Goal: Use online tool/utility: Utilize a website feature to perform a specific function

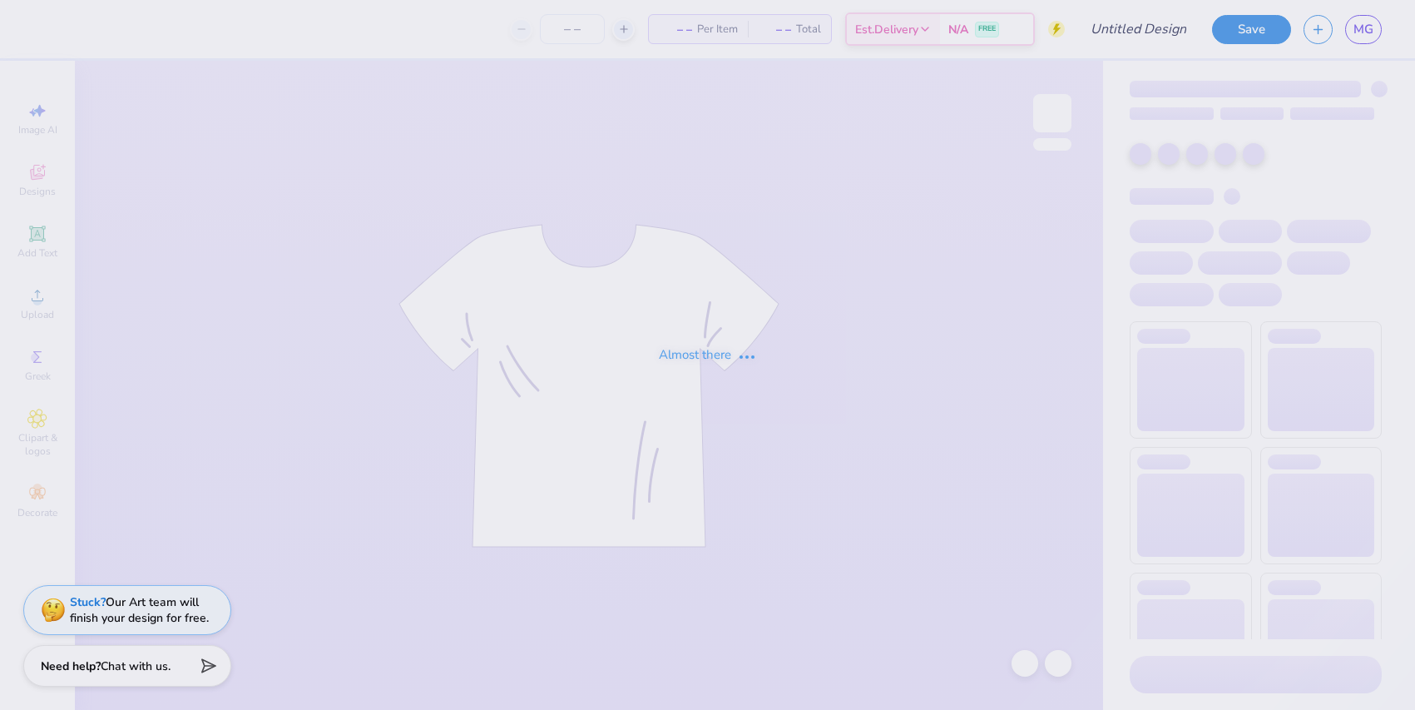
type input "SON [PERSON_NAME]"
type input "24"
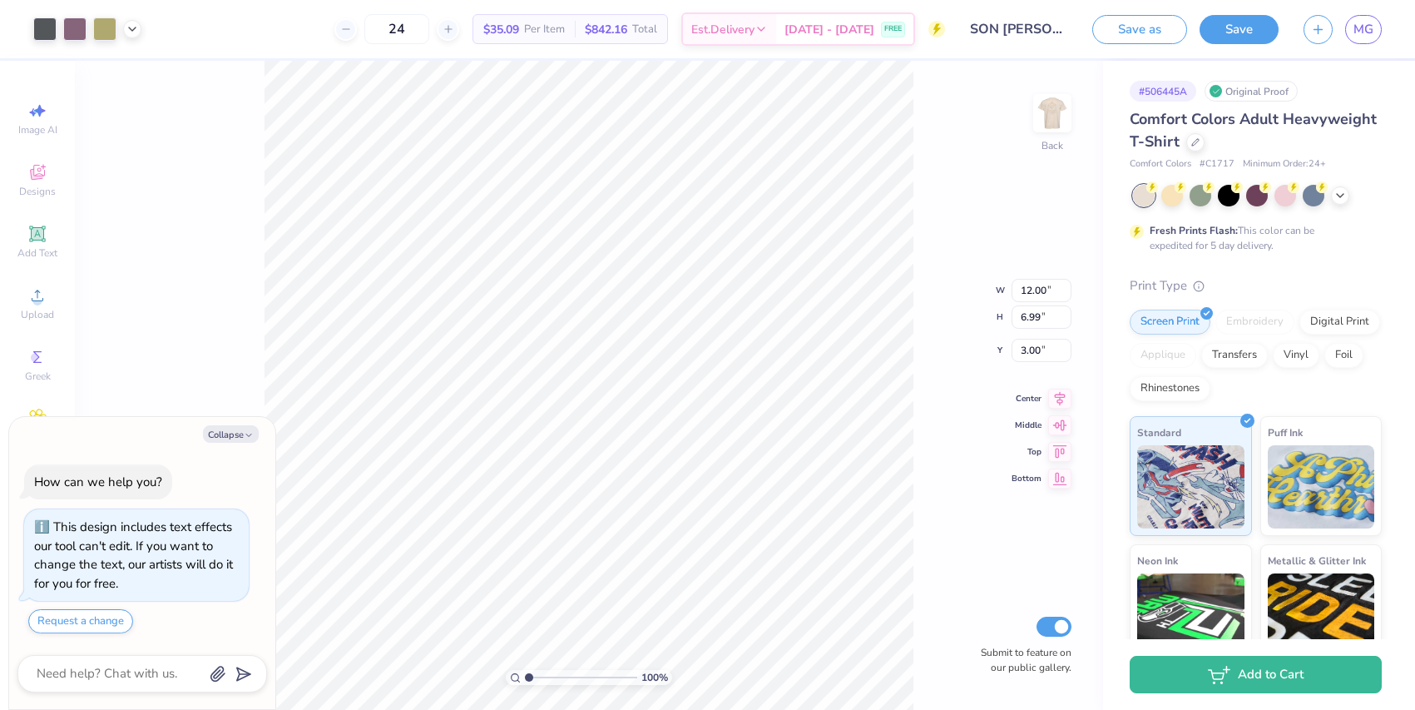
type textarea "x"
type input "8.86"
type input "5.16"
type textarea "x"
type input "7.84"
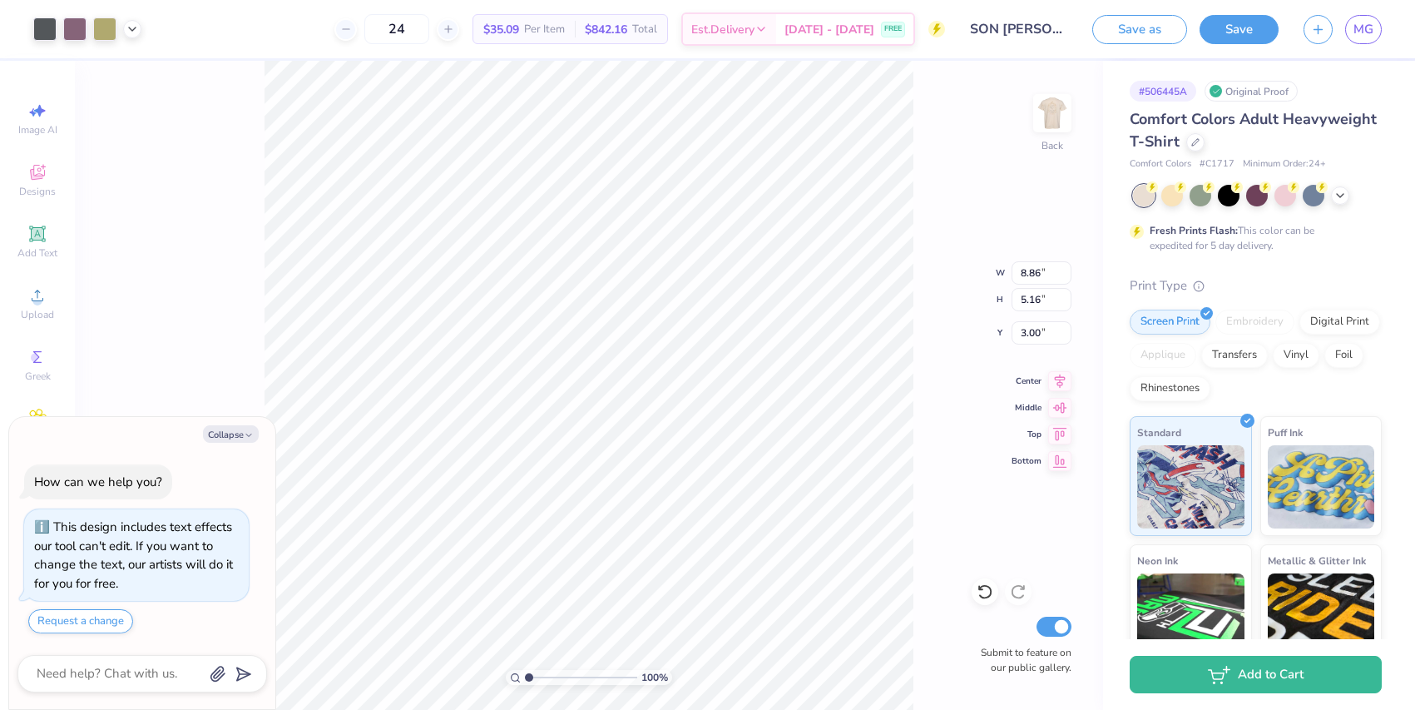
type input "4.57"
type textarea "x"
click at [1058, 627] on input "Submit to feature on our public gallery." at bounding box center [1054, 627] width 35 height 20
checkbox input "false"
type textarea "x"
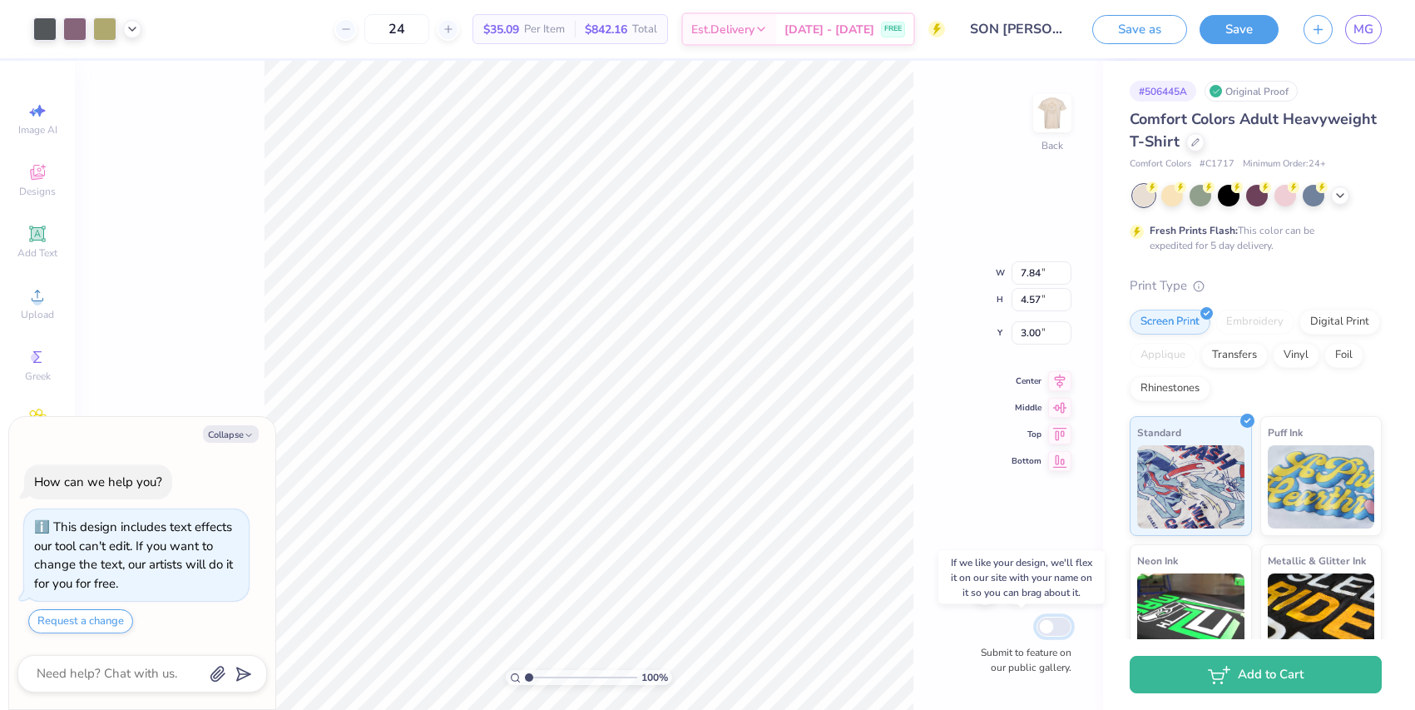
click at [1052, 627] on input "Submit to feature on our public gallery." at bounding box center [1054, 627] width 35 height 20
checkbox input "true"
type textarea "x"
type input "8.82"
type input "5.14"
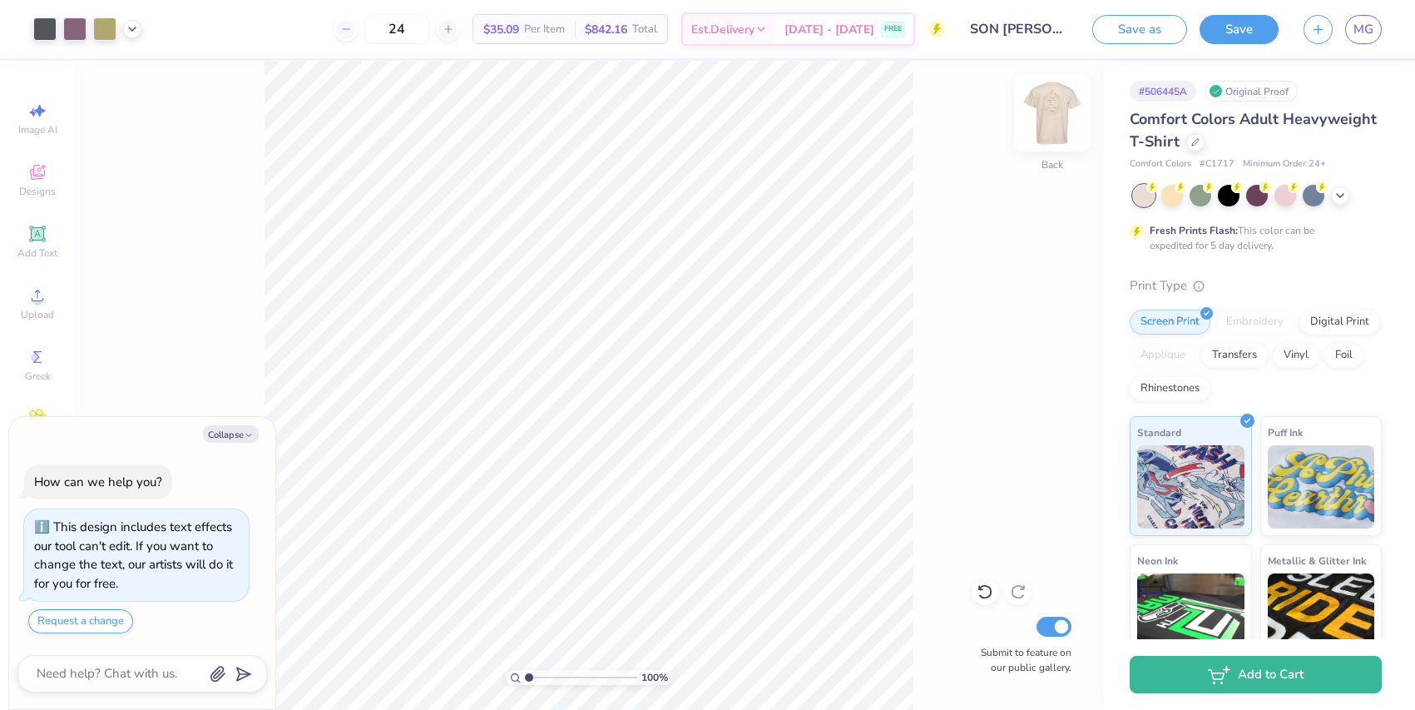
click at [1050, 96] on img at bounding box center [1052, 113] width 67 height 67
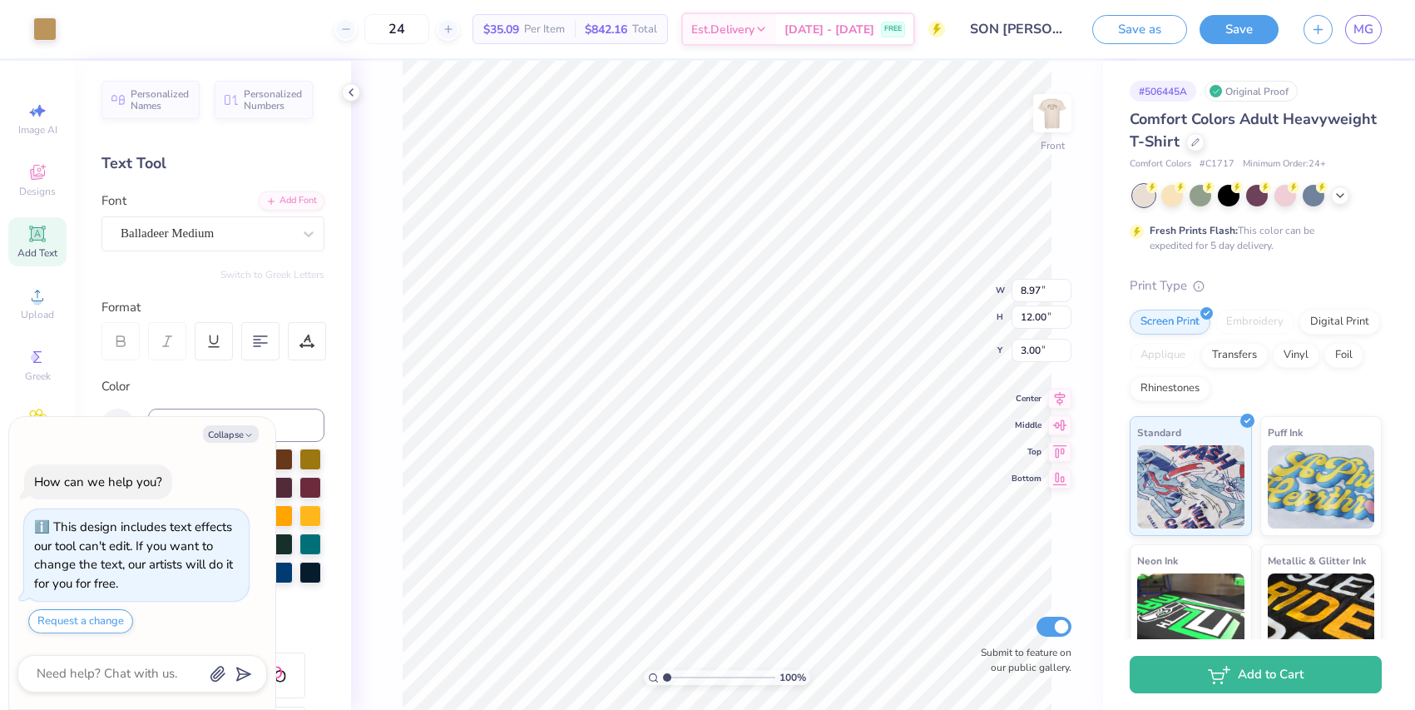
type textarea "x"
type input "3.68"
click at [224, 439] on button "Collapse" at bounding box center [231, 433] width 56 height 17
type textarea "x"
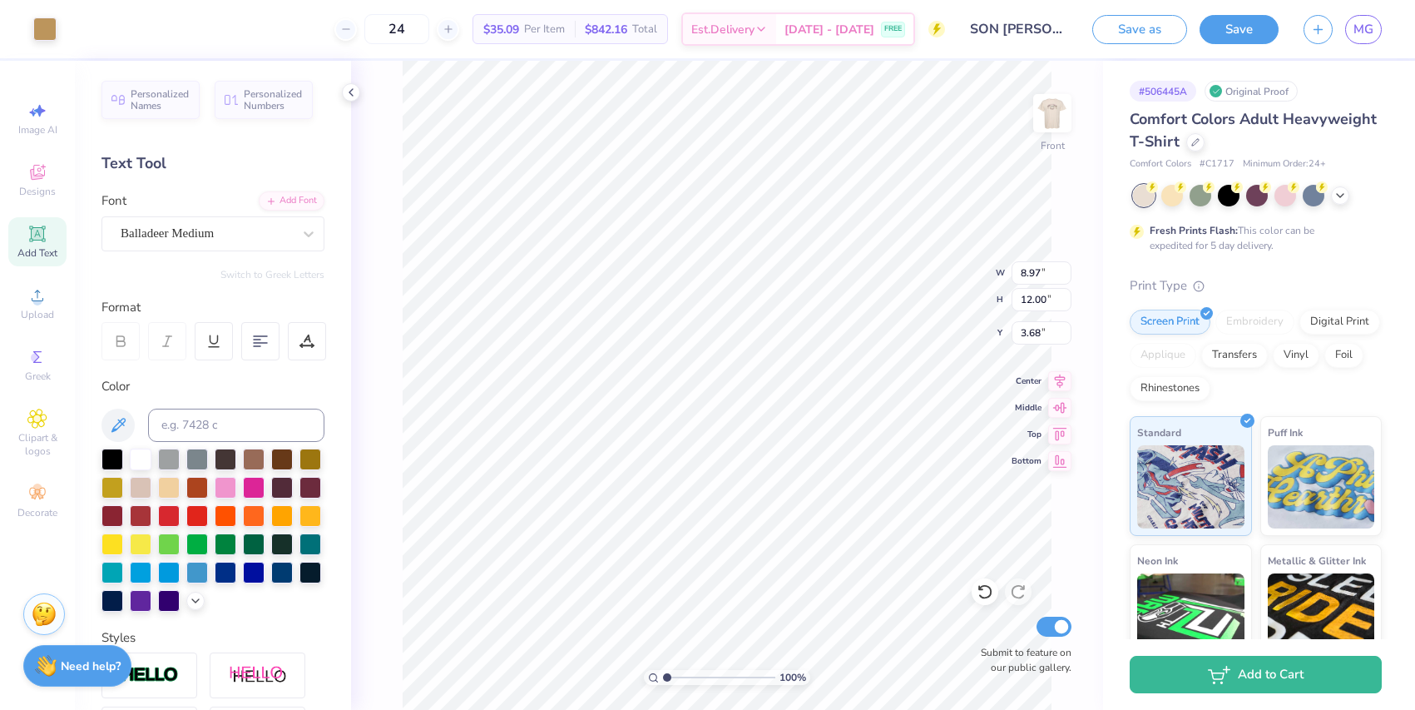
type input "3.00"
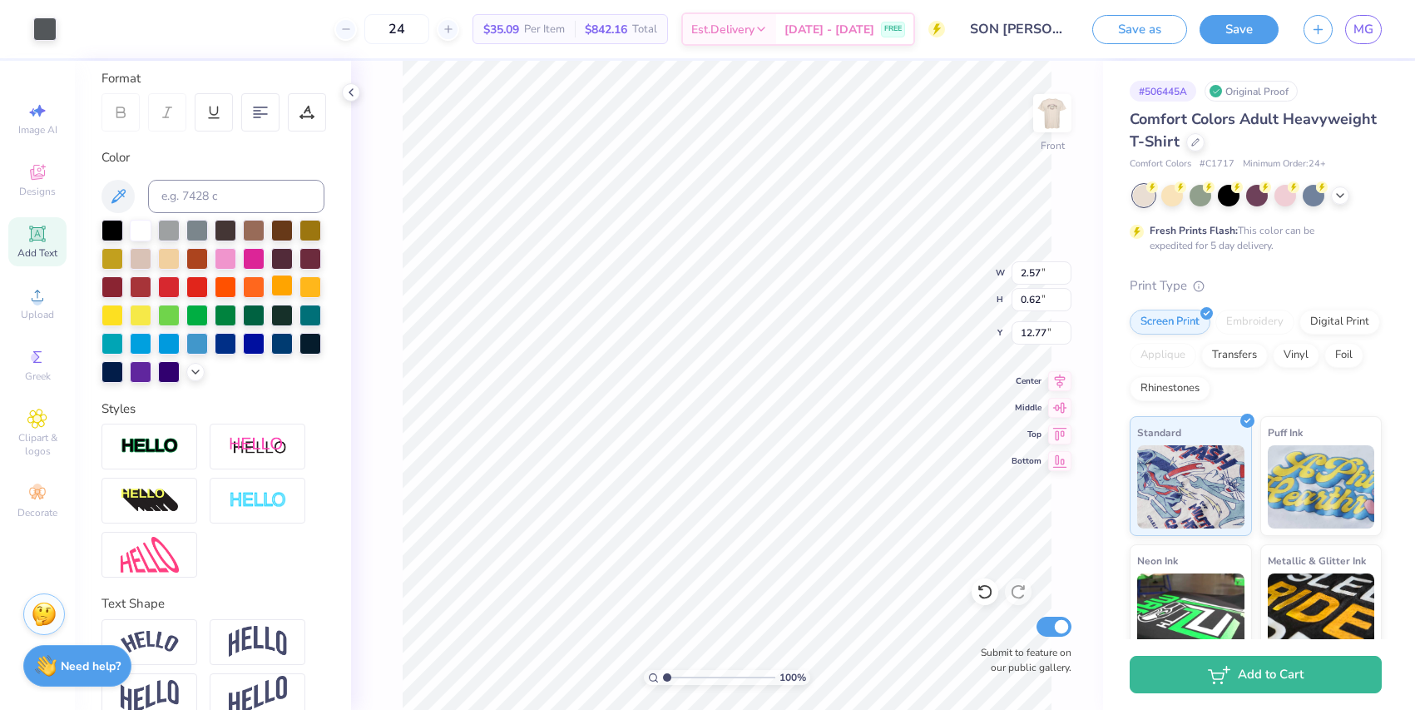
scroll to position [257, 0]
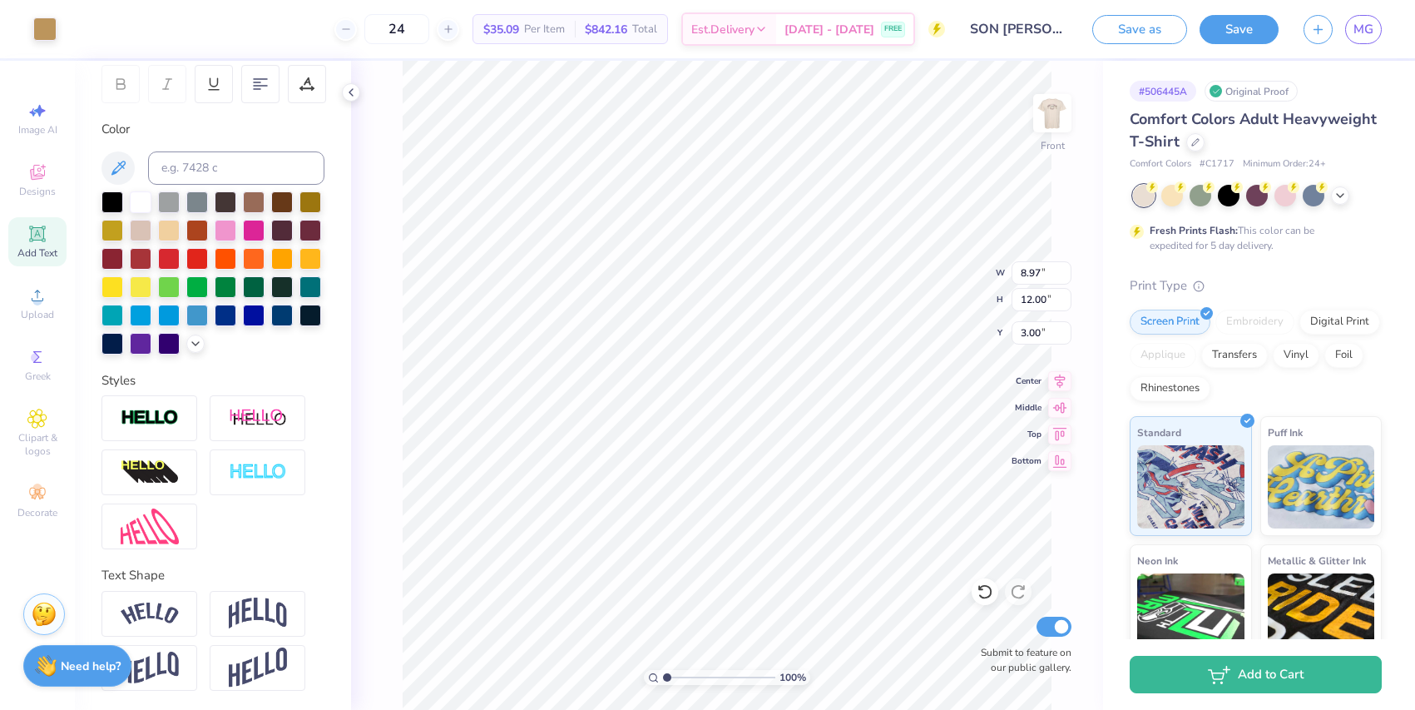
type input "2.57"
type input "0.62"
type input "12.77"
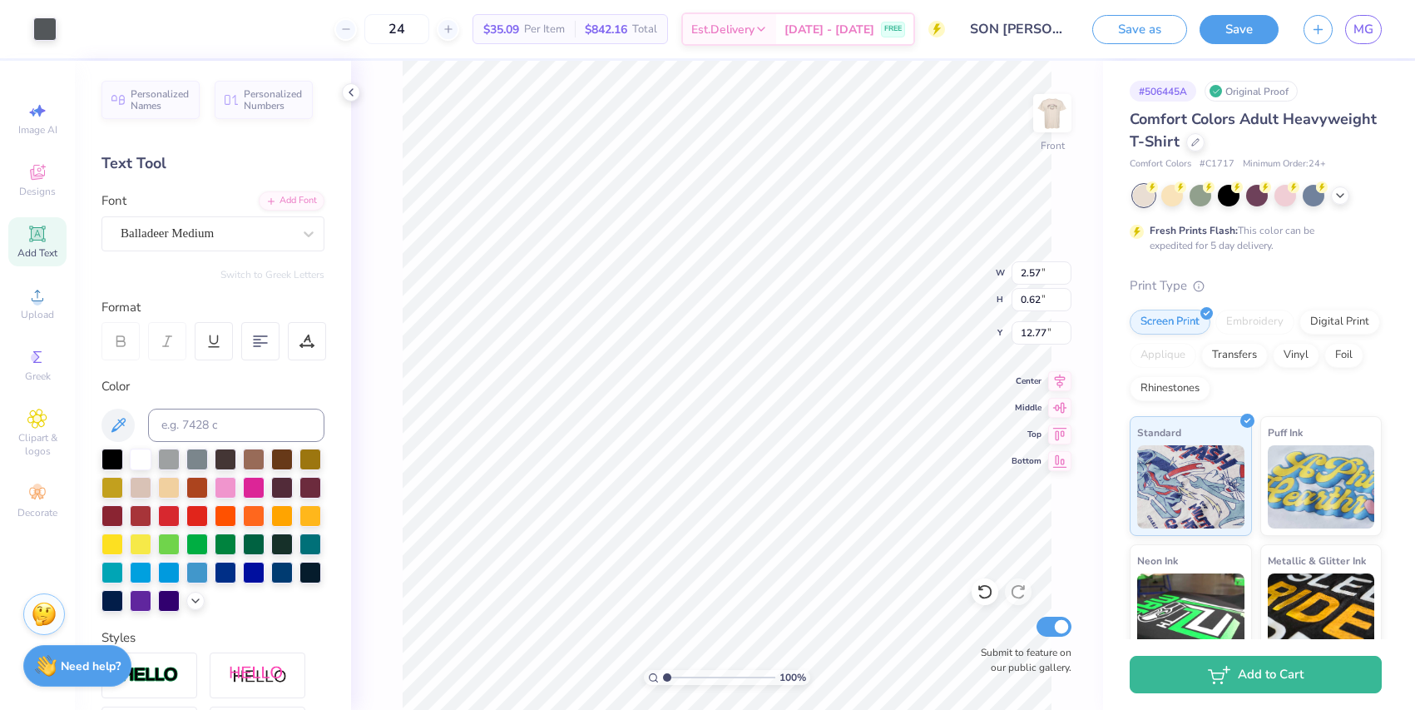
type input "4.07"
type input "0.74"
type input "7.54"
click at [1063, 135] on div at bounding box center [1052, 113] width 77 height 77
click at [1038, 128] on img at bounding box center [1052, 113] width 67 height 67
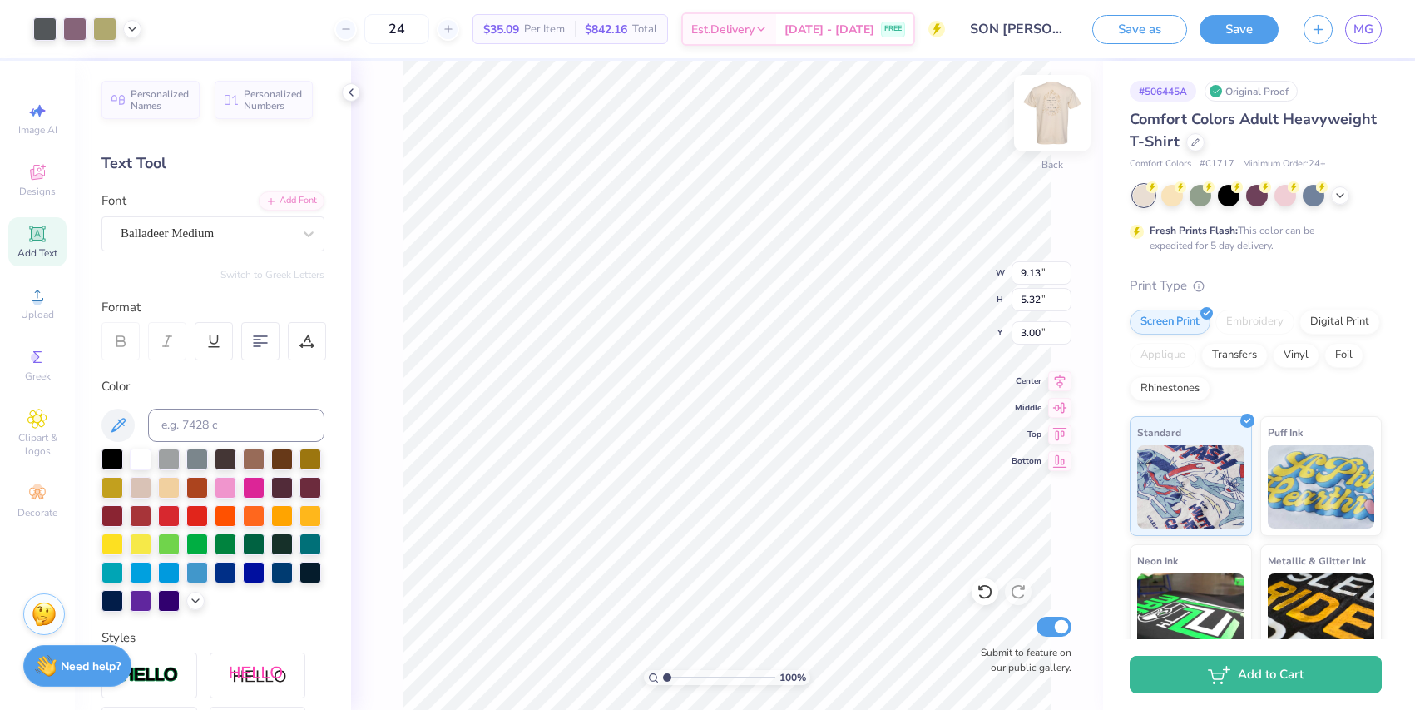
type input "9.13"
type input "5.32"
click at [1052, 116] on img at bounding box center [1052, 113] width 33 height 33
click at [1314, 330] on div "Digital Print" at bounding box center [1340, 319] width 81 height 25
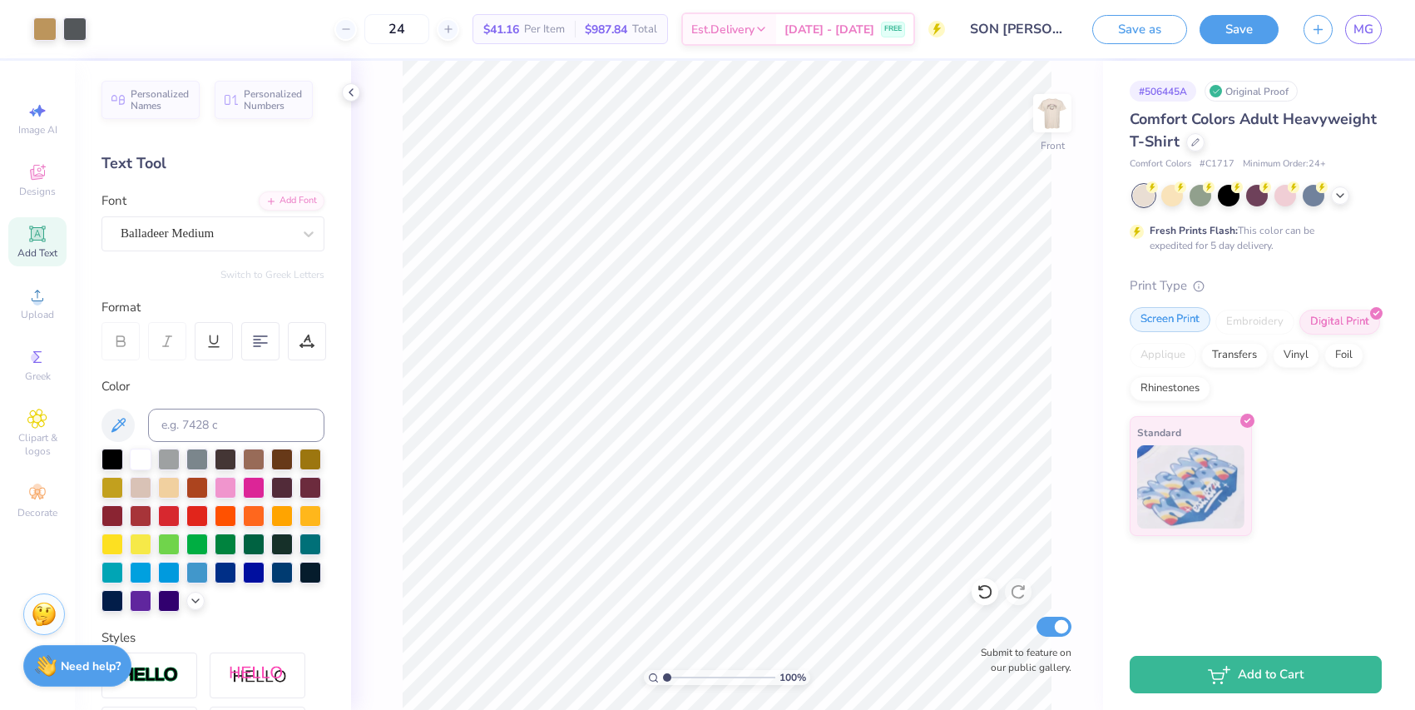
click at [1168, 328] on div "Screen Print" at bounding box center [1170, 319] width 81 height 25
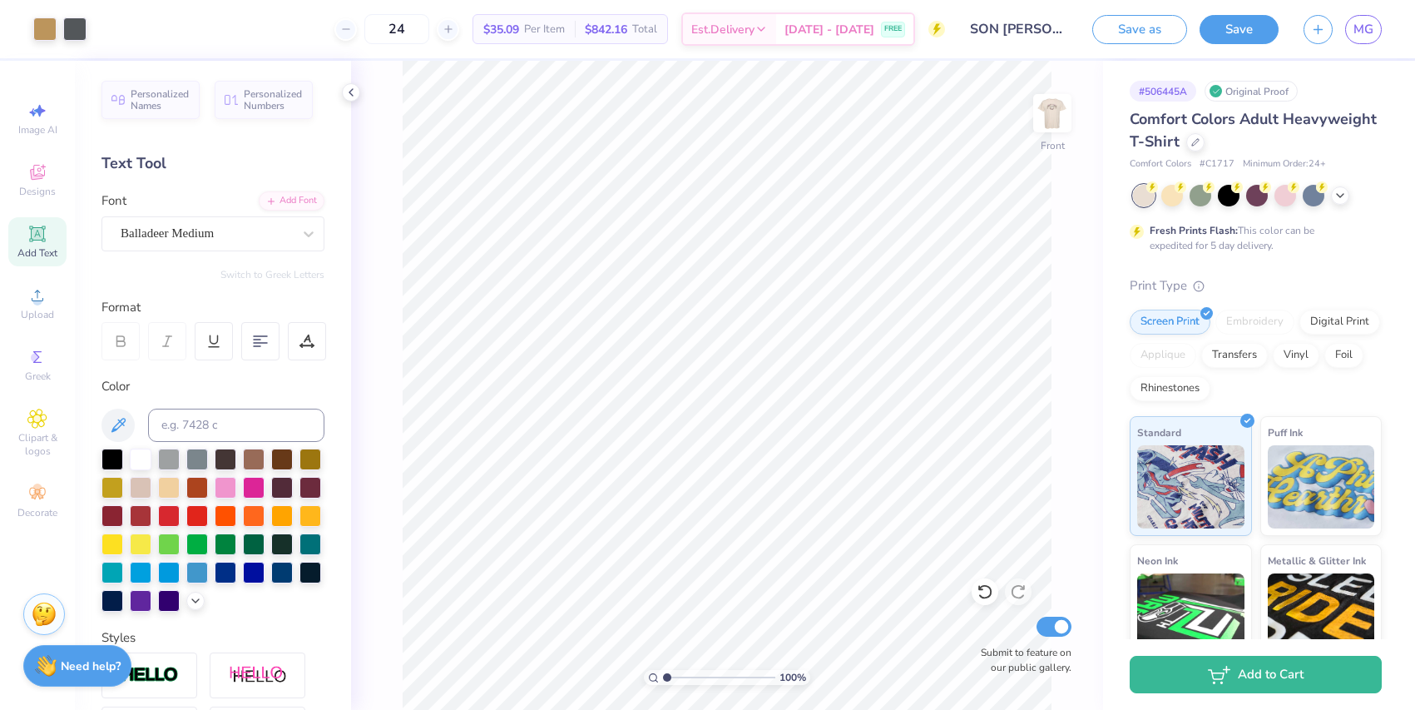
click at [1345, 332] on div "Digital Print" at bounding box center [1340, 322] width 81 height 25
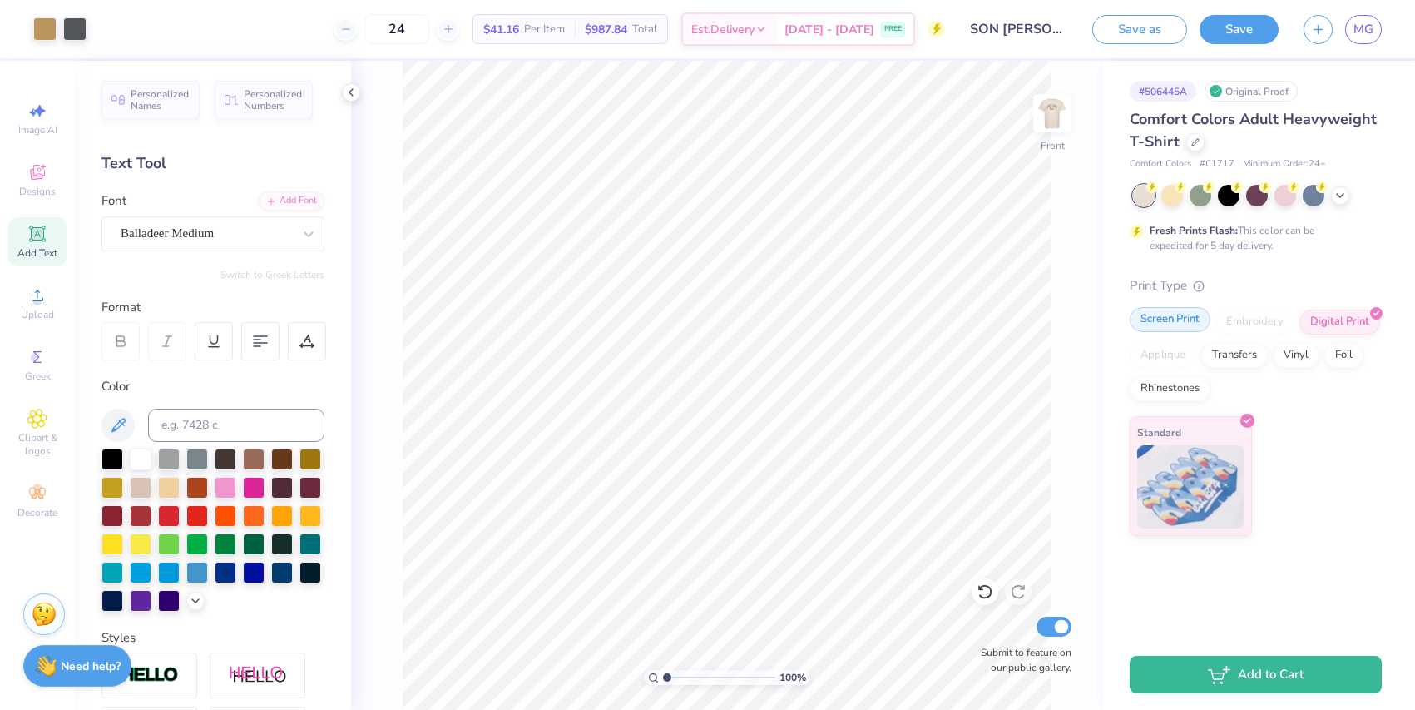
click at [1188, 317] on div "Screen Print" at bounding box center [1170, 319] width 81 height 25
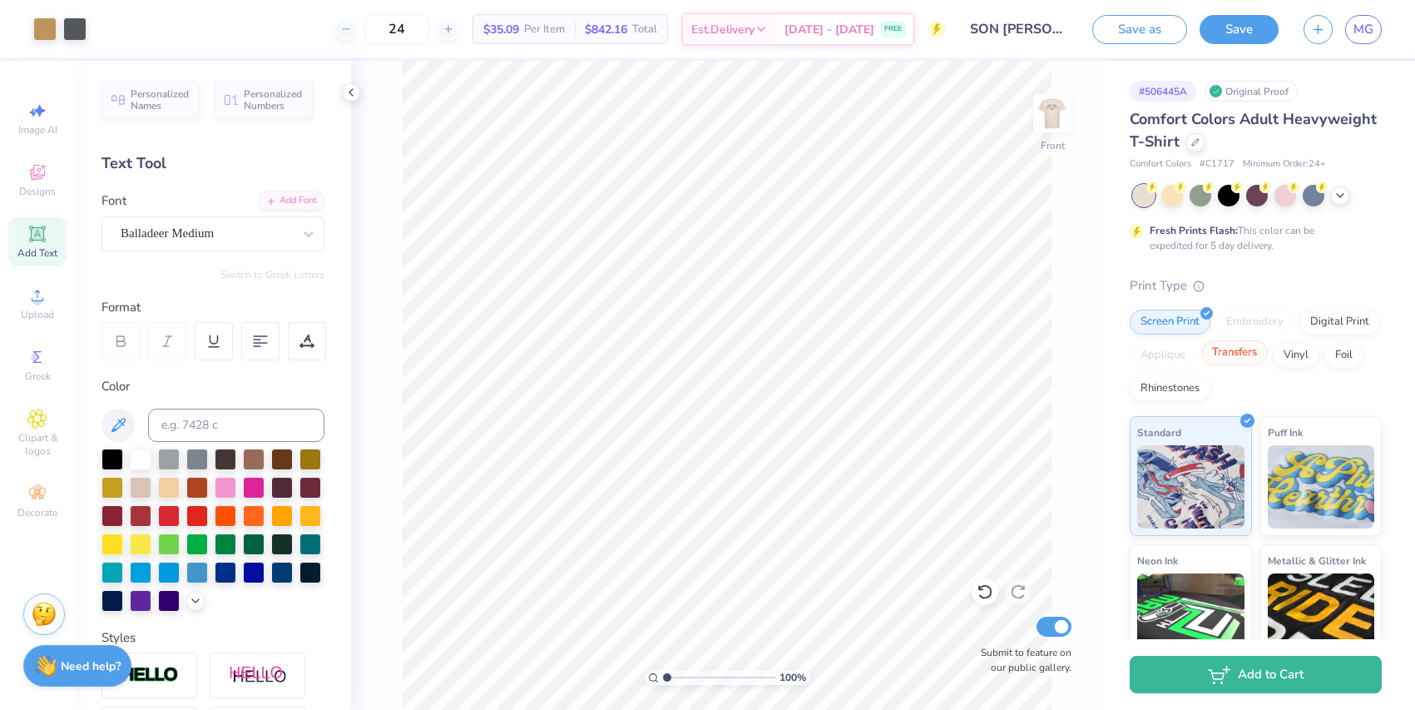
click at [1239, 347] on div "Transfers" at bounding box center [1235, 352] width 67 height 25
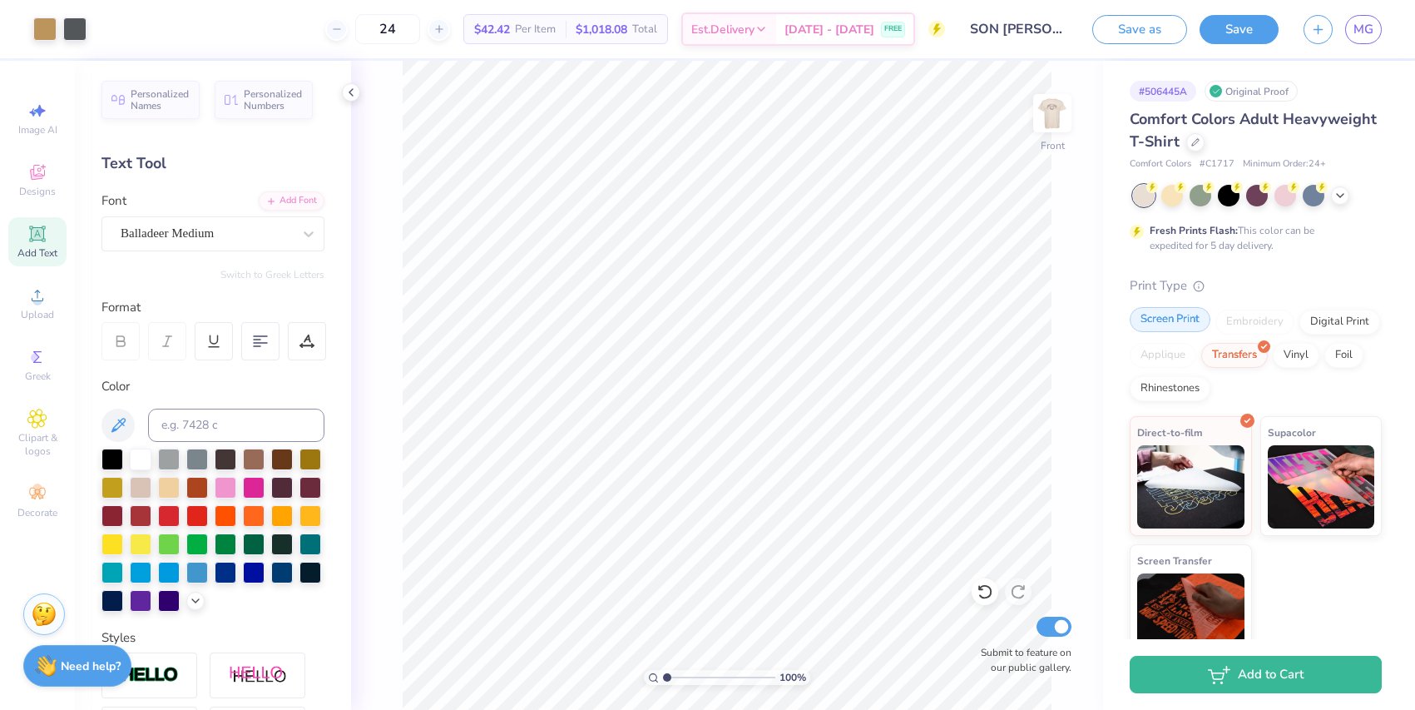
click at [1181, 324] on div "Screen Print" at bounding box center [1170, 319] width 81 height 25
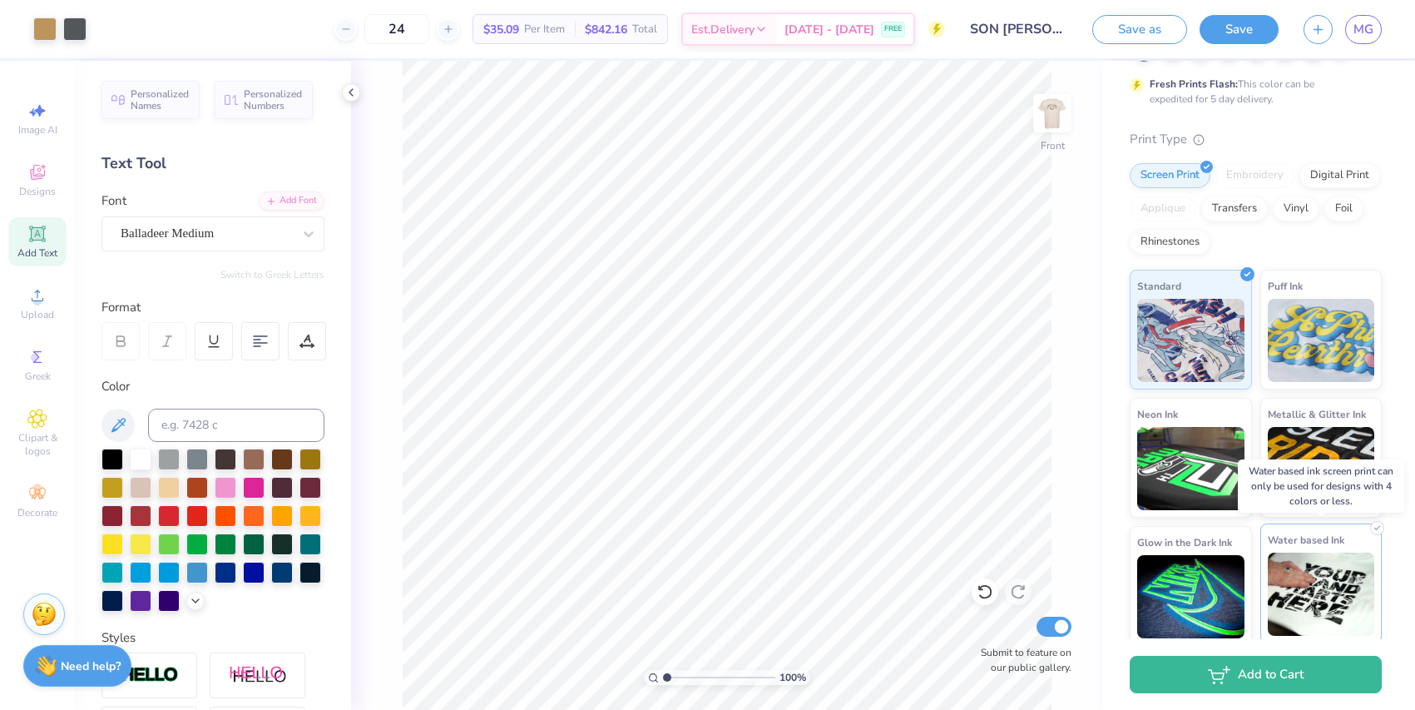
scroll to position [147, 0]
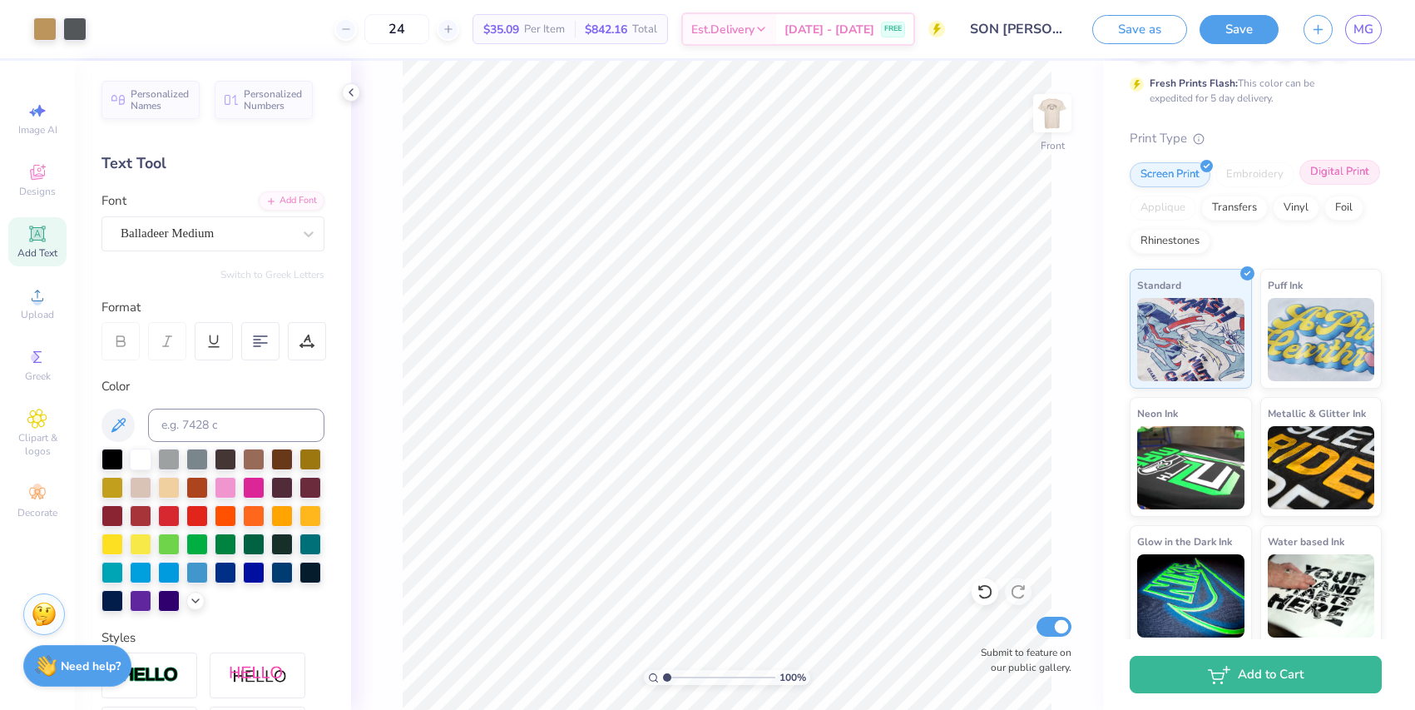
click at [1331, 168] on div "Digital Print" at bounding box center [1340, 172] width 81 height 25
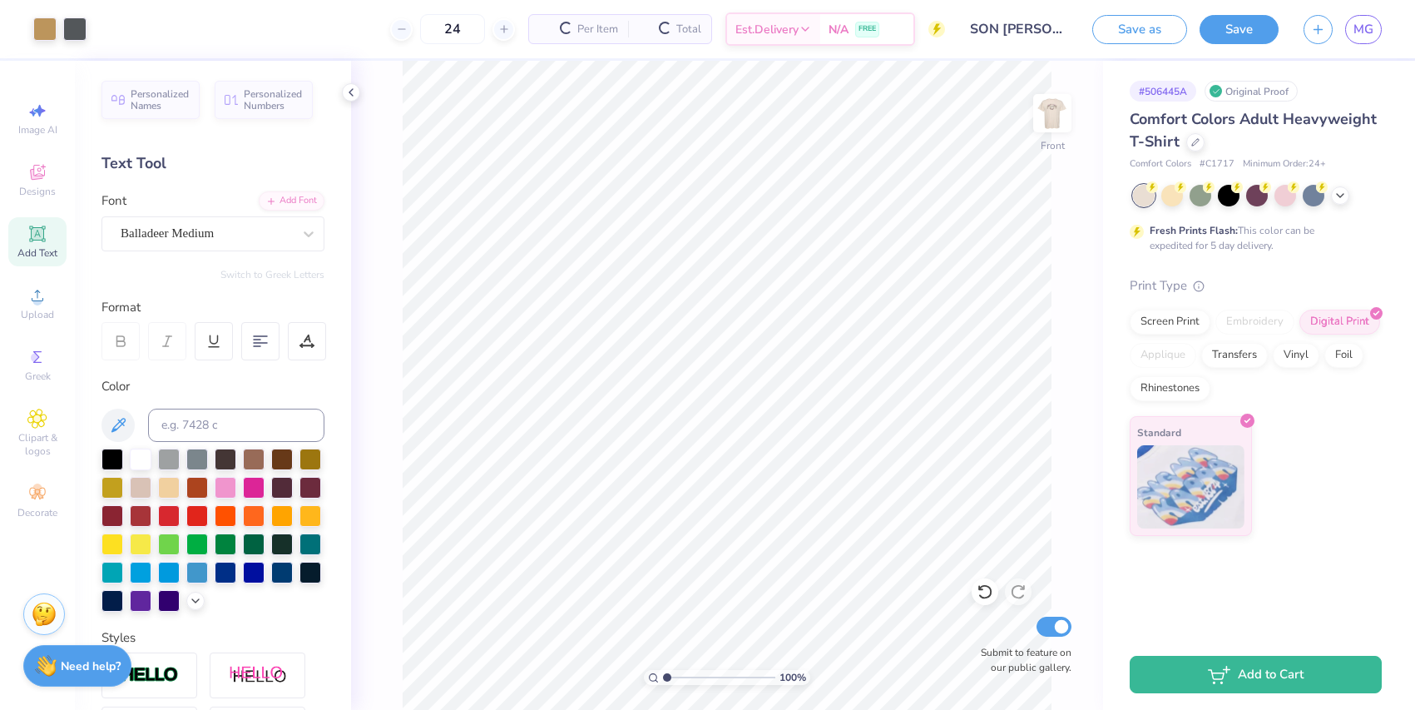
scroll to position [0, 0]
click at [1187, 313] on div "Screen Print" at bounding box center [1170, 319] width 81 height 25
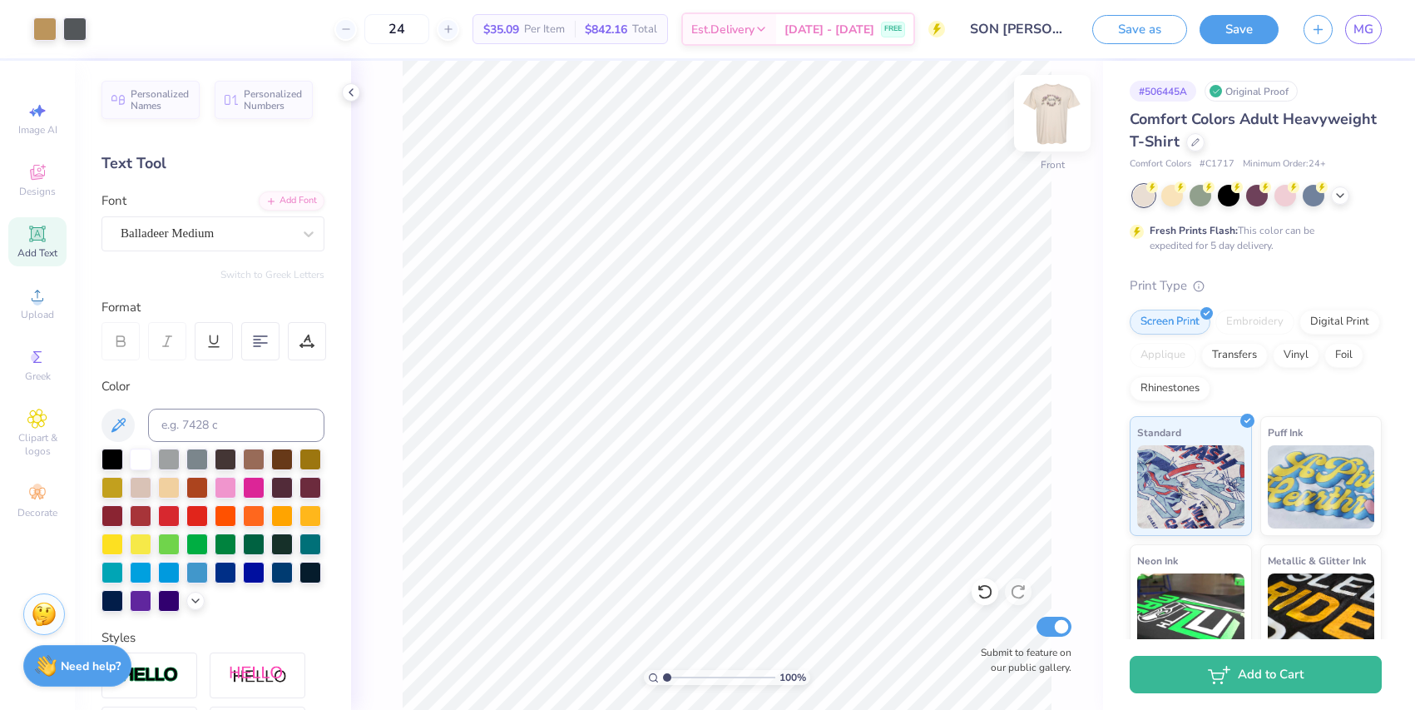
click at [1043, 128] on img at bounding box center [1052, 113] width 67 height 67
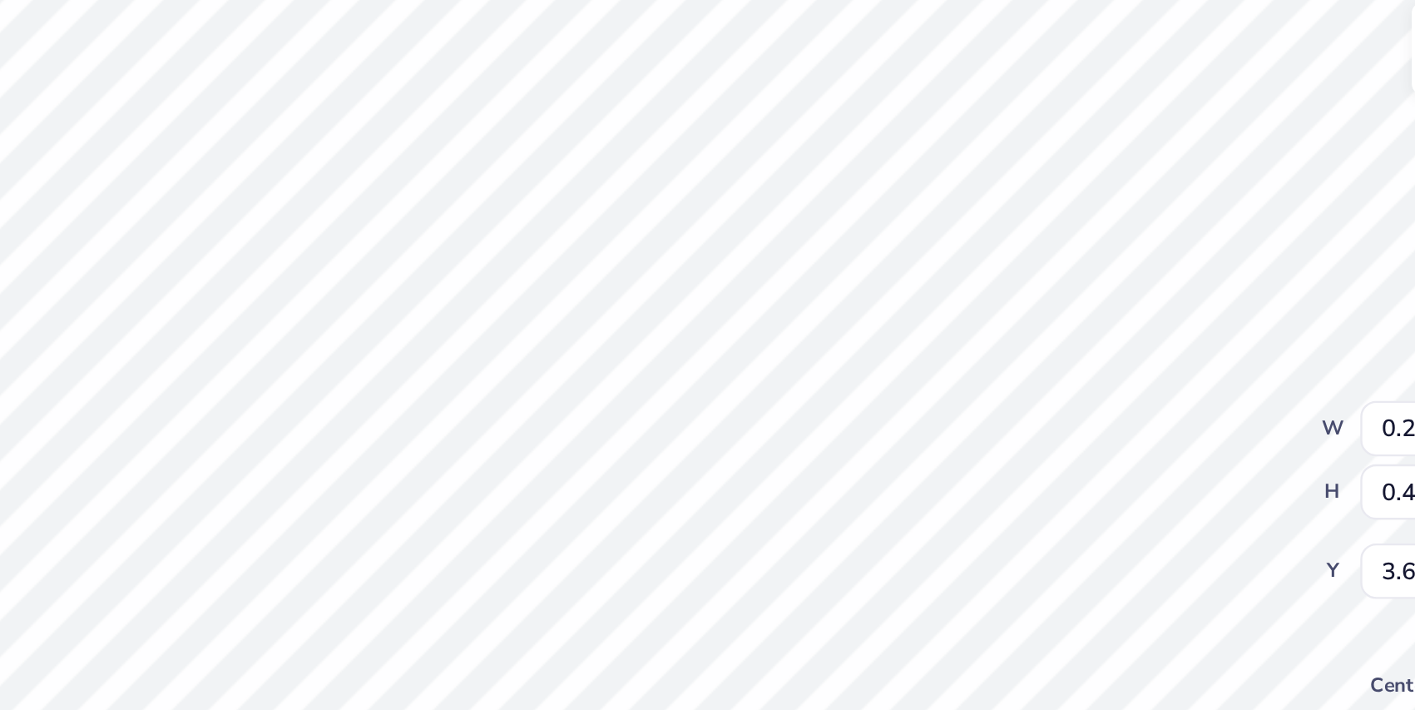
type input "3.88"
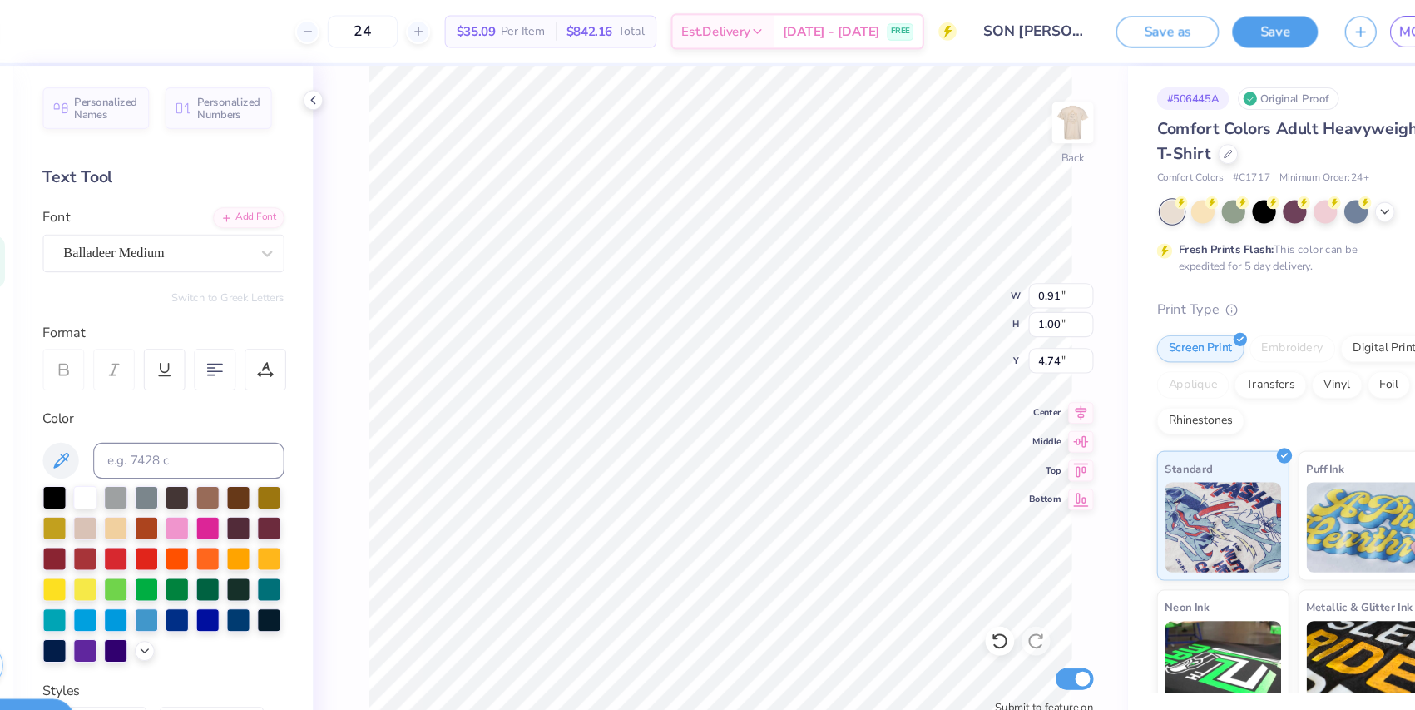
type input "0.40"
type input "0.65"
type input "6.89"
type input "0.16"
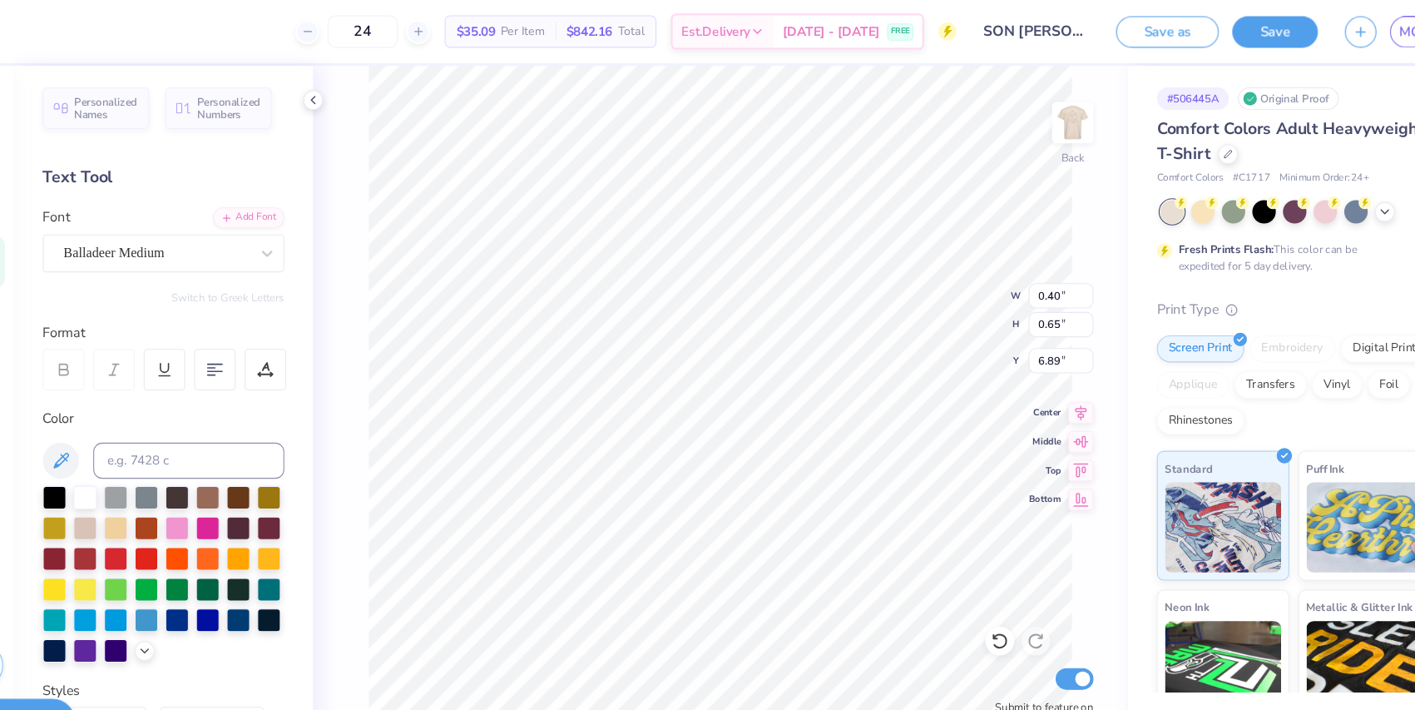
type input "5.64"
type input "0.58"
type input "0.35"
type input "5.01"
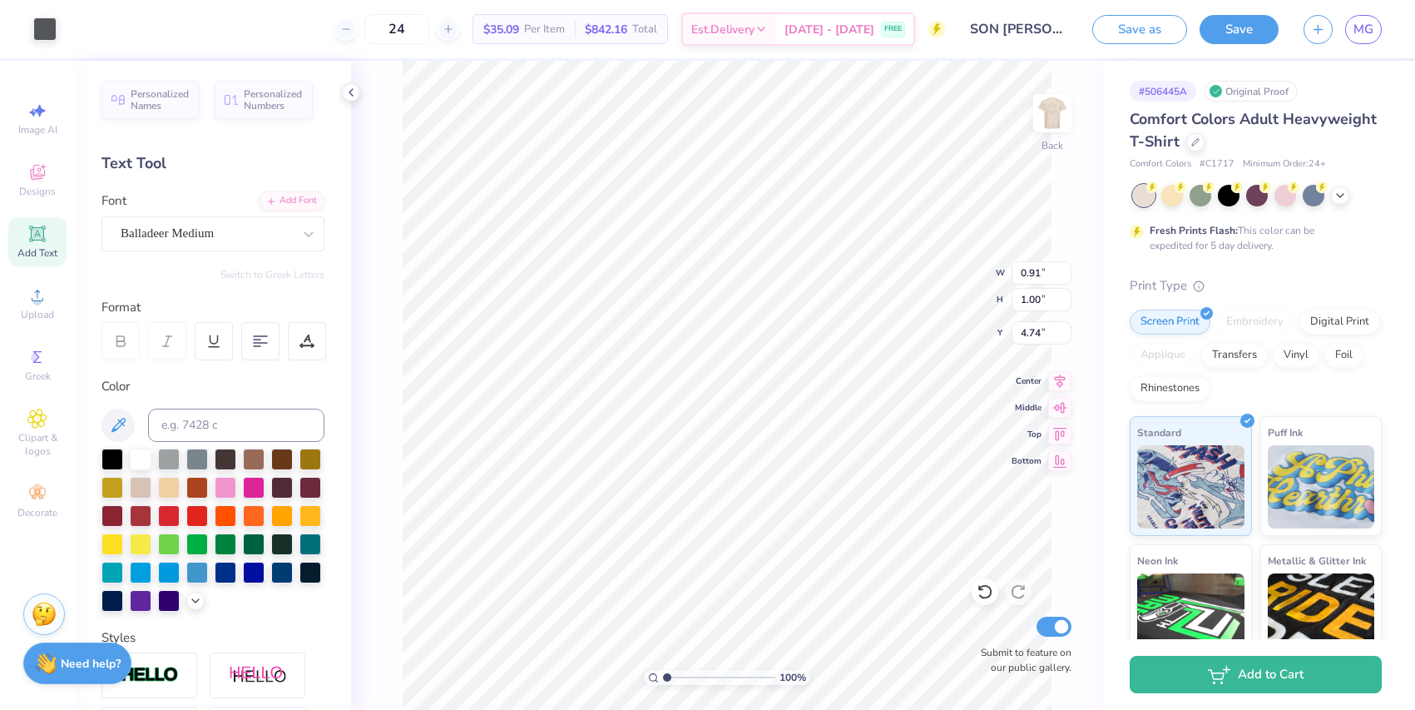
click at [104, 660] on strong "Need help?" at bounding box center [91, 664] width 60 height 16
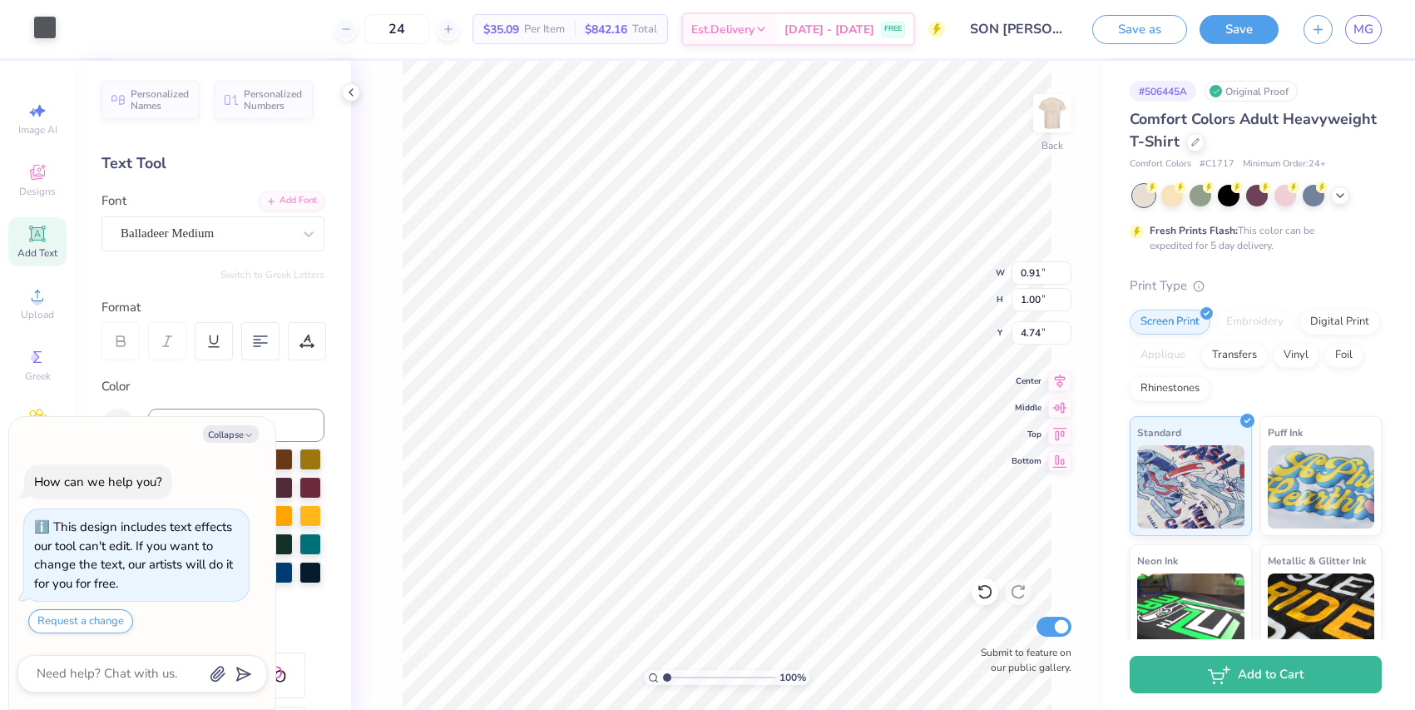
click at [50, 29] on div at bounding box center [44, 27] width 23 height 23
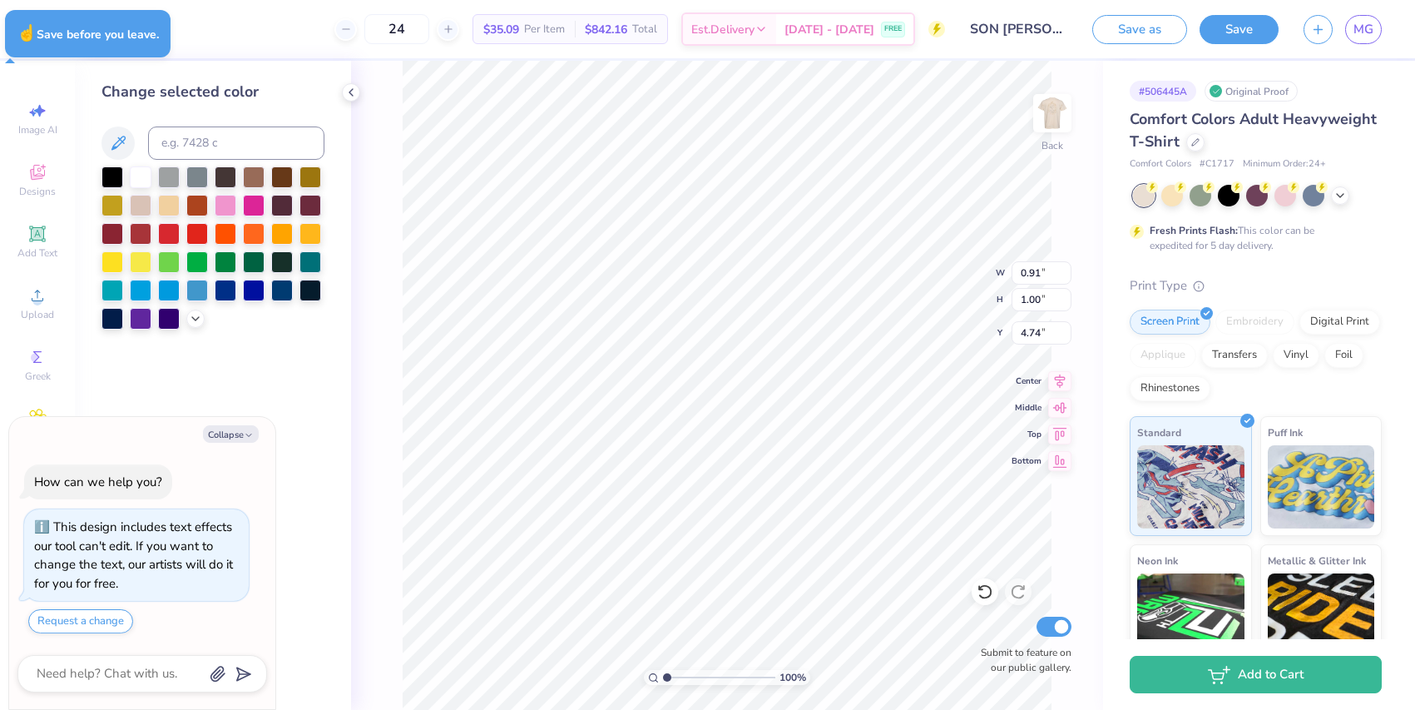
type textarea "x"
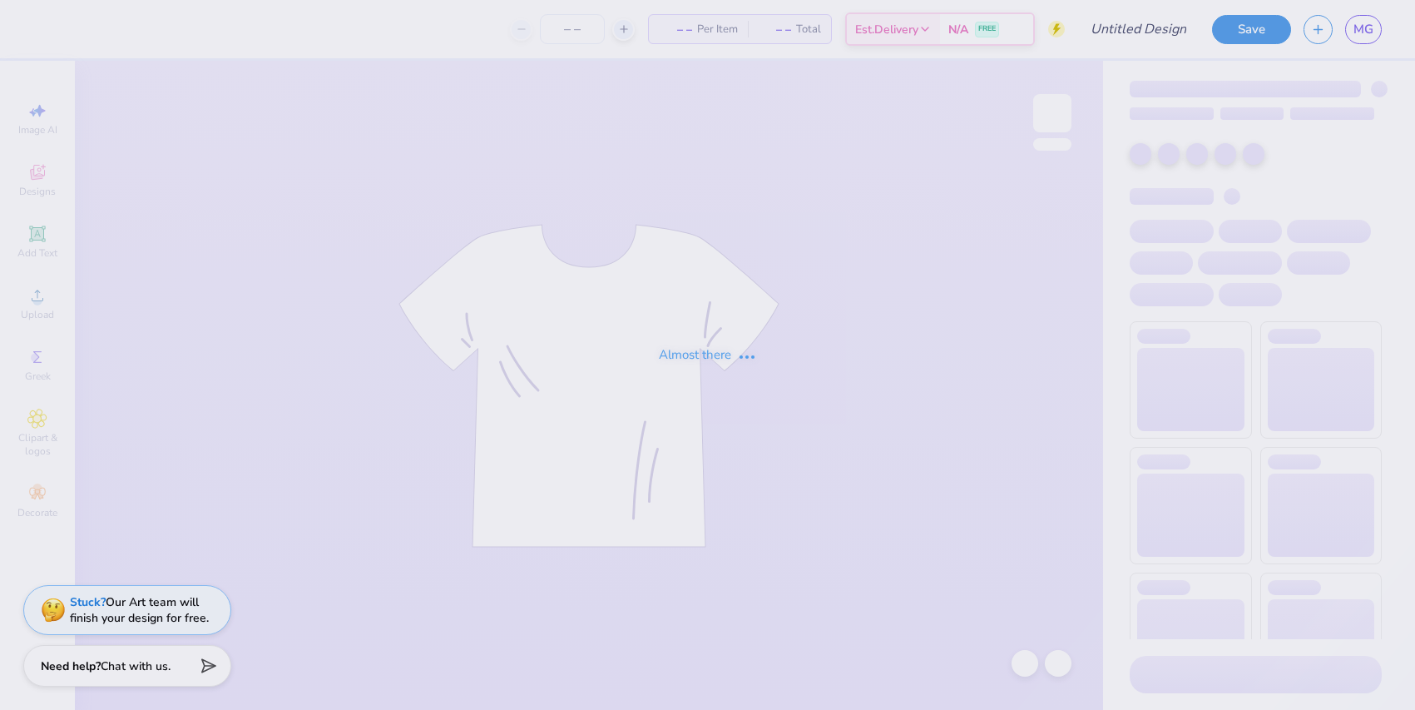
type input "SON [PERSON_NAME]"
type input "24"
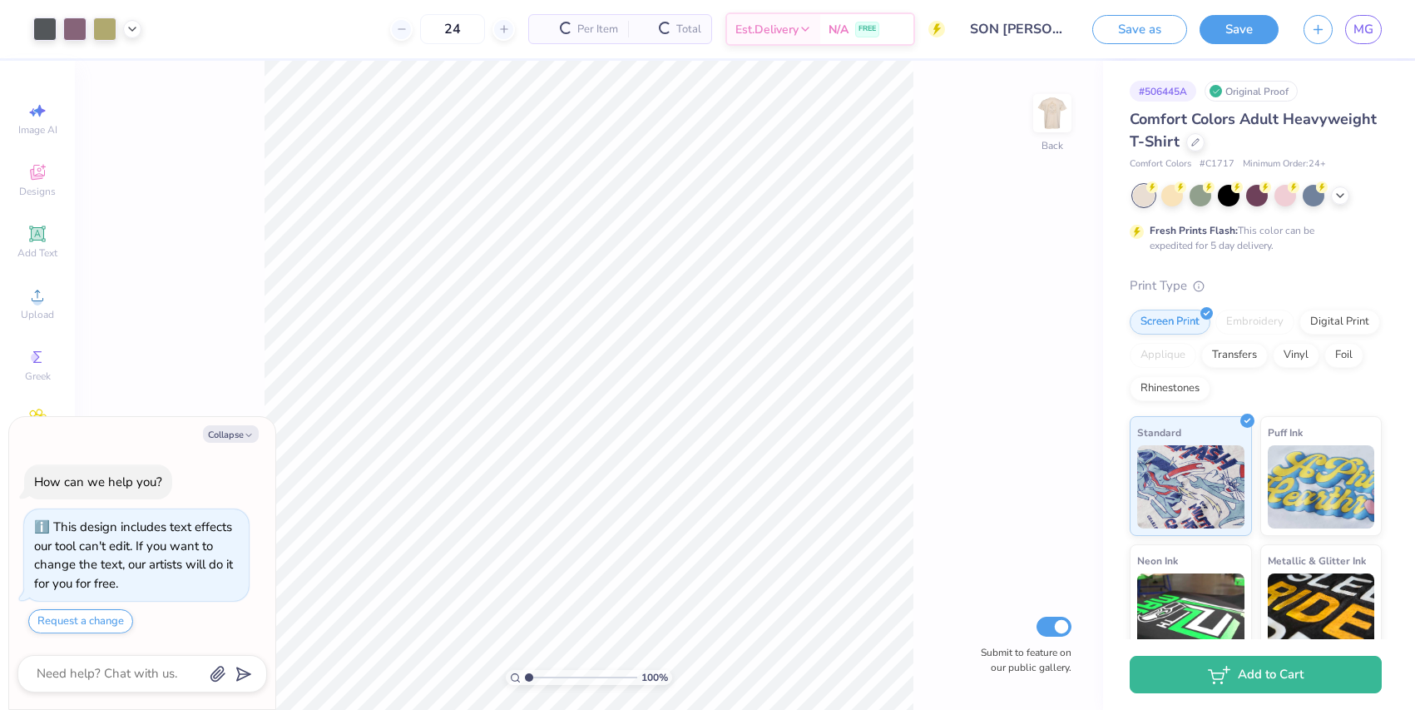
type textarea "x"
